Goal: Task Accomplishment & Management: Use online tool/utility

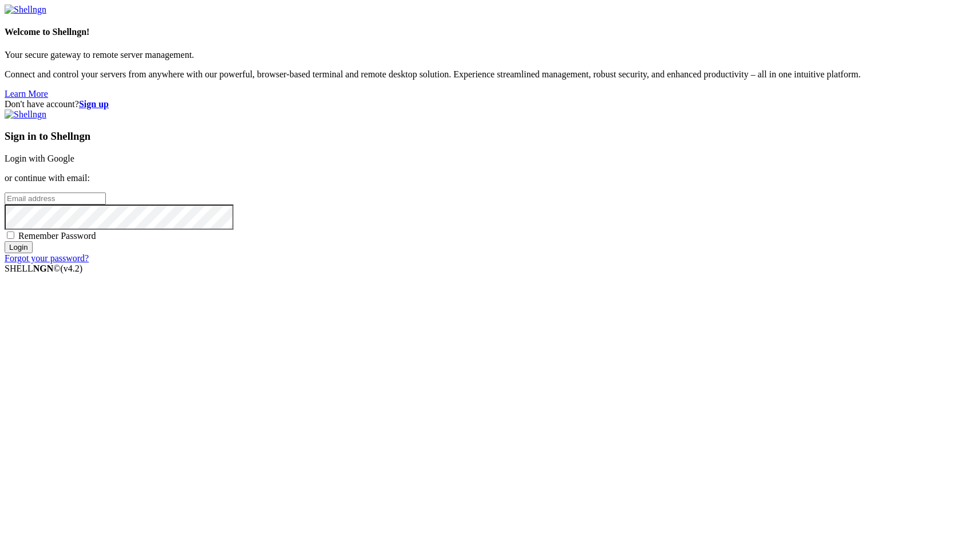
type input "[EMAIL_ADDRESS][DOMAIN_NAME]"
drag, startPoint x: 0, startPoint y: 0, endPoint x: 596, endPoint y: 371, distance: 701.7
click at [33, 253] on input "Login" at bounding box center [19, 247] width 28 height 12
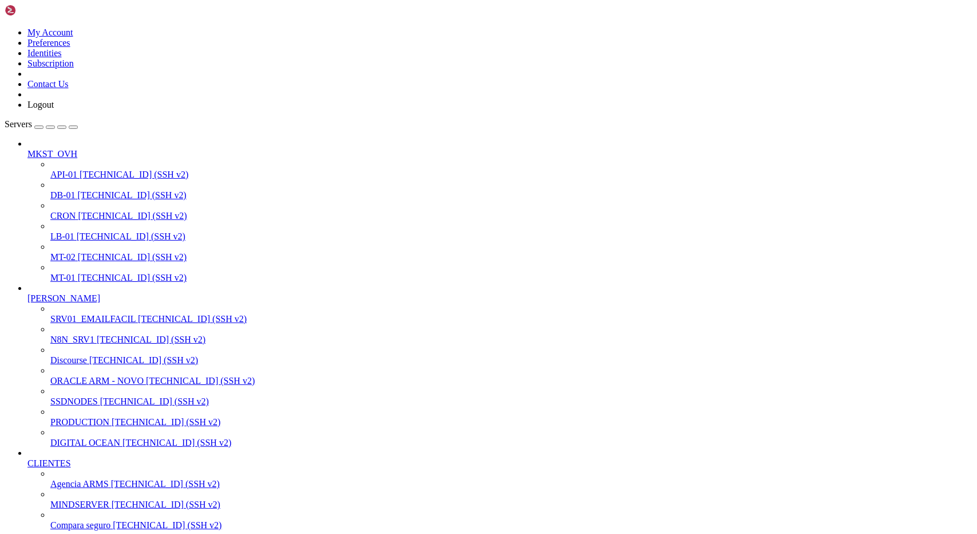
click at [78, 273] on span "[TECHNICAL_ID] (SSH v2)" at bounding box center [132, 278] width 109 height 10
click at [78, 252] on span "[TECHNICAL_ID] (SSH v2)" at bounding box center [132, 257] width 109 height 10
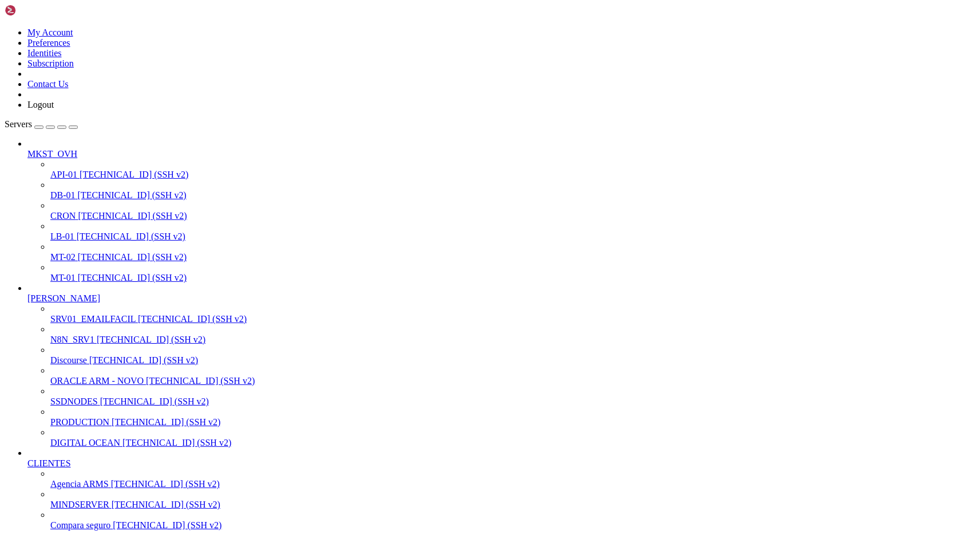
click at [62, 231] on span "LB-01" at bounding box center [62, 236] width 24 height 10
click at [60, 231] on span "LB-01" at bounding box center [62, 236] width 24 height 10
click at [71, 211] on span "CRON" at bounding box center [62, 216] width 25 height 10
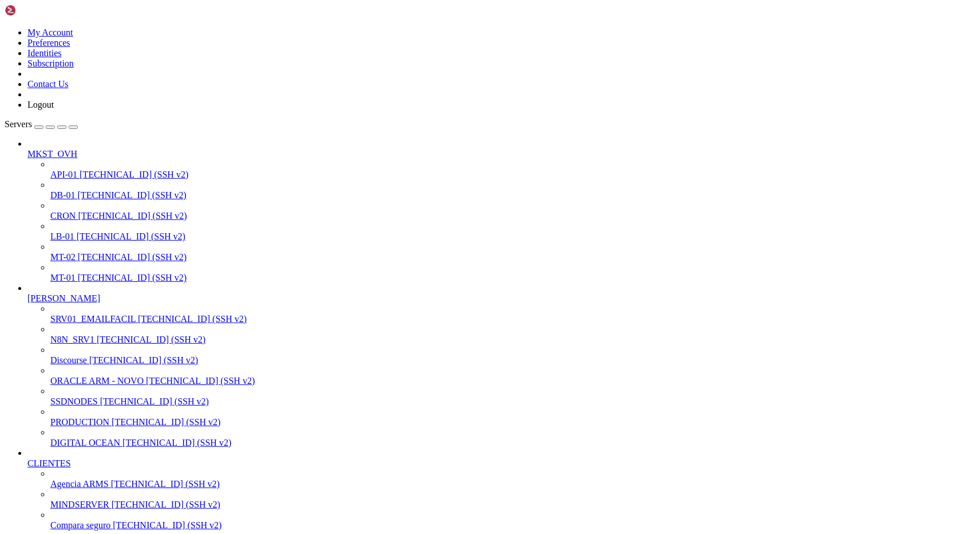
click at [76, 190] on span "DB-01" at bounding box center [62, 195] width 25 height 10
click at [80, 169] on span "[TECHNICAL_ID] (SSH v2)" at bounding box center [134, 174] width 109 height 10
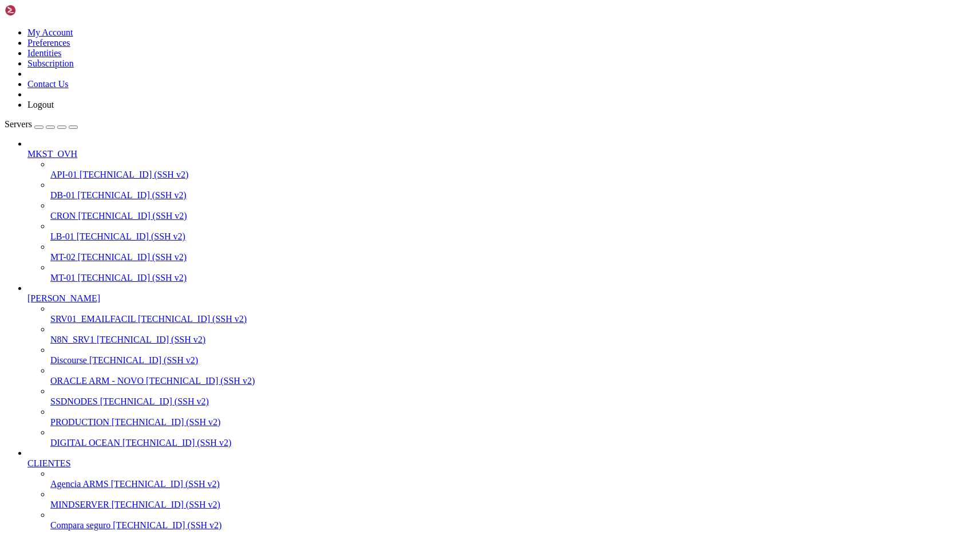
click at [69, 427] on span "PRODUCTION" at bounding box center [79, 422] width 59 height 10
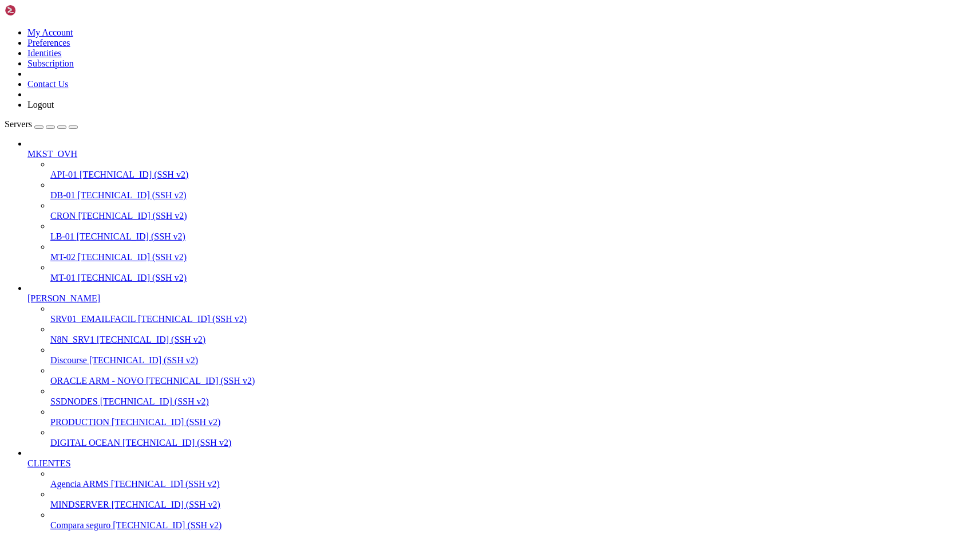
drag, startPoint x: 344, startPoint y: 2207, endPoint x: 270, endPoint y: 2209, distance: 73.9
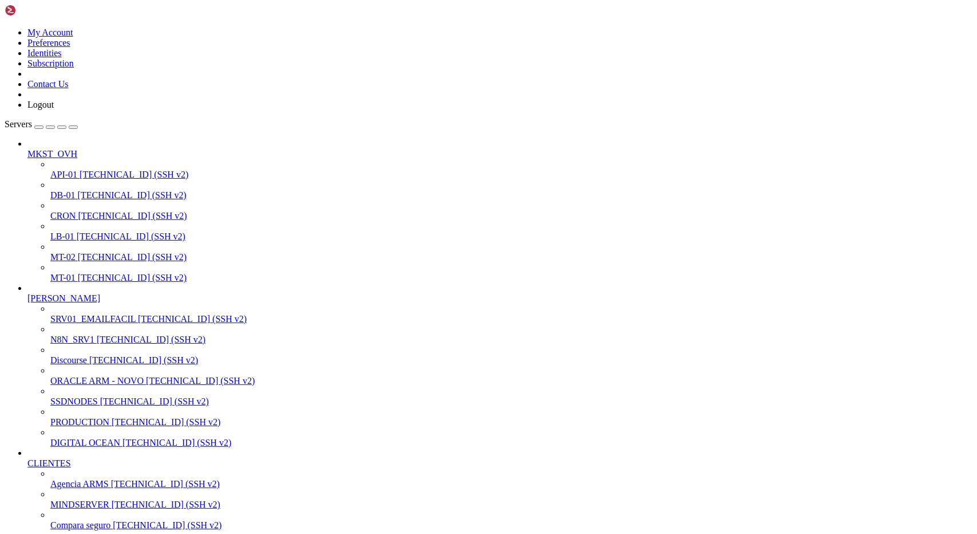
drag, startPoint x: 140, startPoint y: 2117, endPoint x: 213, endPoint y: 2116, distance: 73.3
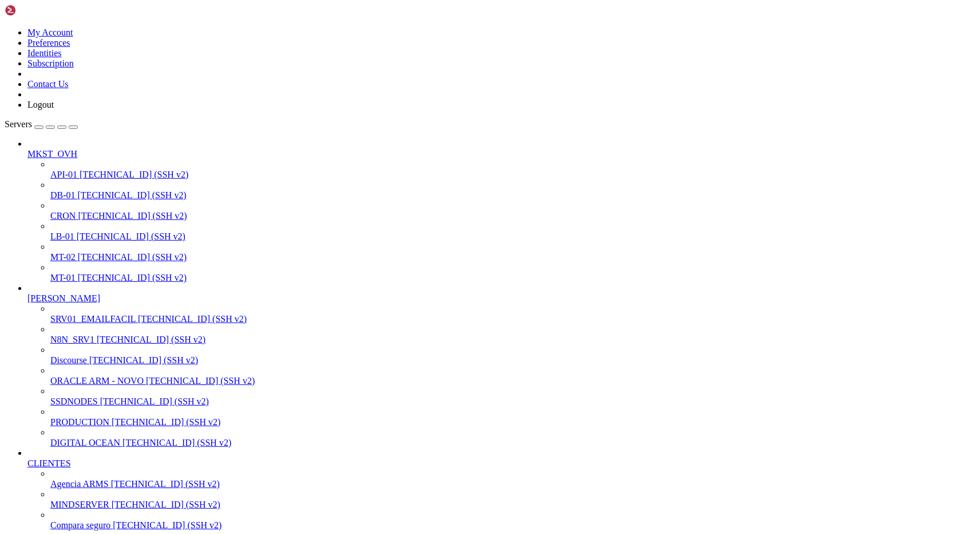
drag, startPoint x: 10, startPoint y: 1278, endPoint x: 384, endPoint y: 1558, distance: 467.6
